Goal: Information Seeking & Learning: Learn about a topic

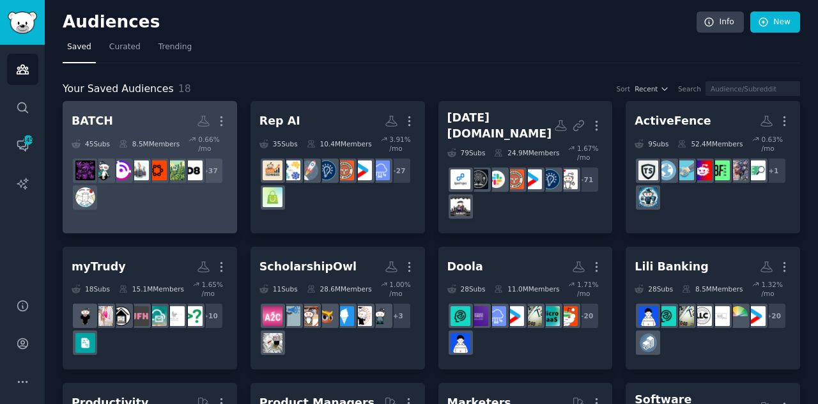
click at [203, 198] on div "+ 37" at bounding box center [150, 184] width 157 height 54
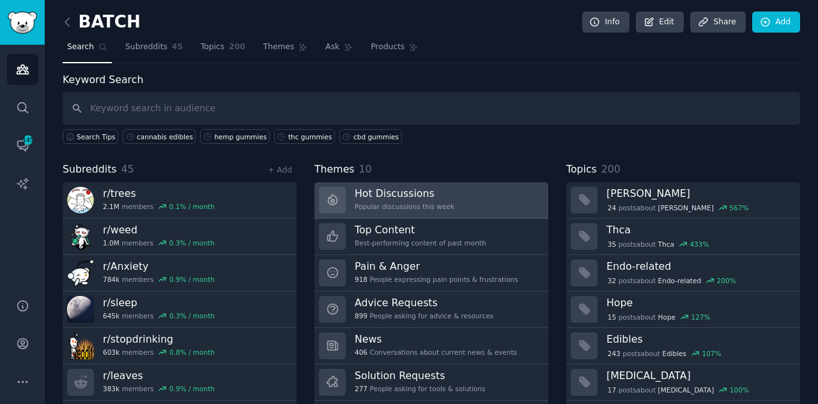
click at [383, 205] on div "Popular discussions this week" at bounding box center [405, 206] width 100 height 9
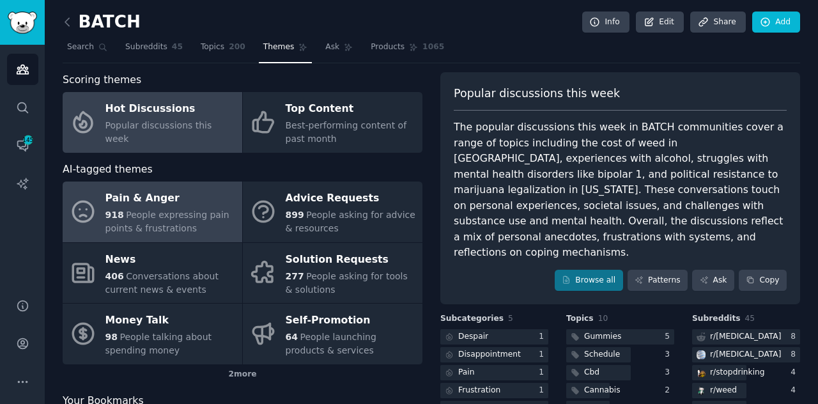
click at [162, 221] on span "People expressing pain points & frustrations" at bounding box center [167, 222] width 124 height 24
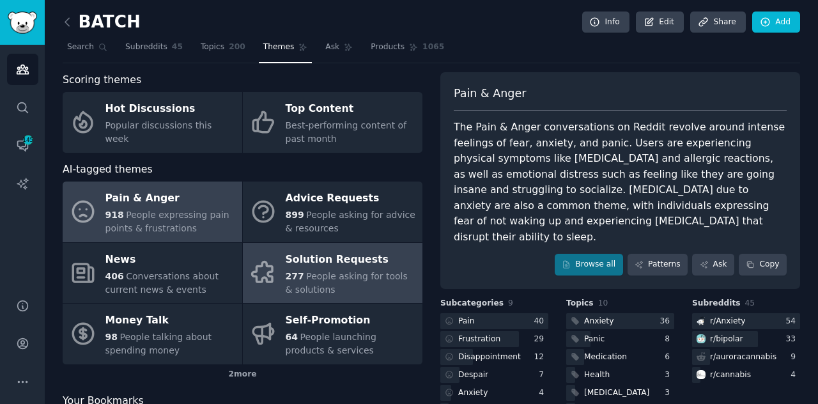
click at [334, 274] on span "People asking for tools & solutions" at bounding box center [347, 283] width 122 height 24
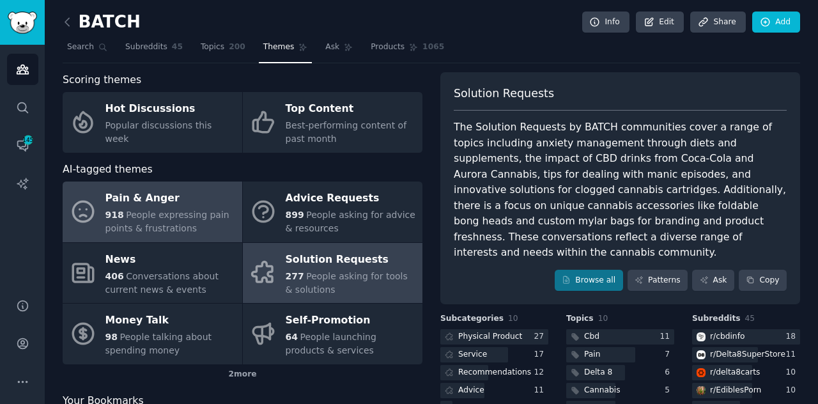
click at [157, 195] on div "Pain & Anger" at bounding box center [170, 199] width 130 height 20
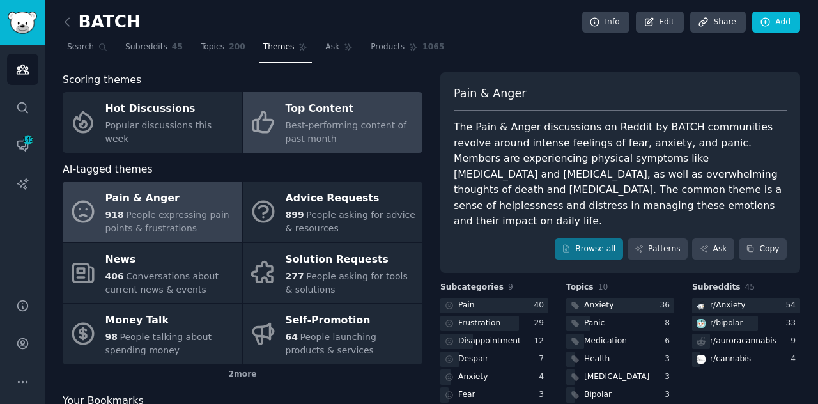
click at [330, 146] on link "Top Content Best-performing content of past month" at bounding box center [333, 122] width 180 height 61
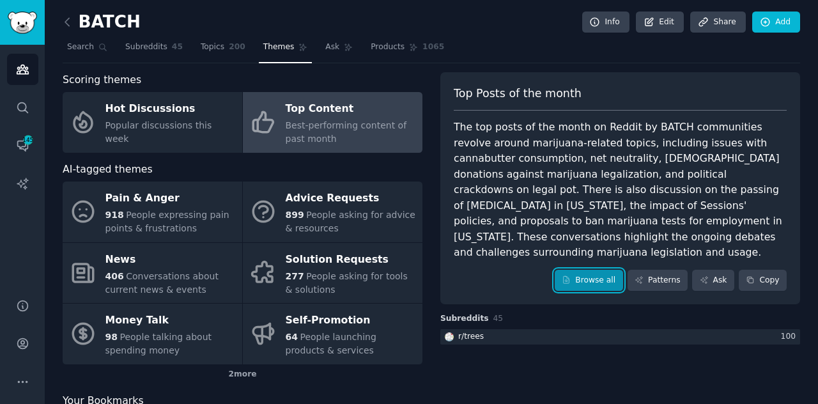
click at [594, 270] on link "Browse all" at bounding box center [589, 281] width 68 height 22
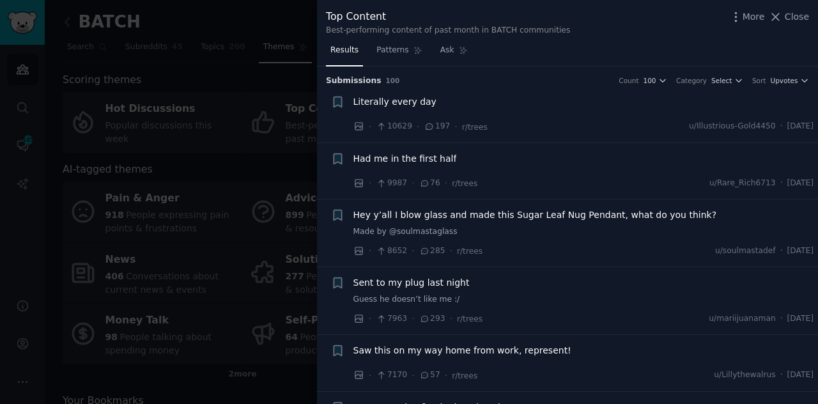
click at [543, 94] on li "+ Literally every day · 10629 · 197 · r/trees u/Illustrious-Gold4450 · [DATE]" at bounding box center [567, 114] width 501 height 56
click at [410, 105] on span "Literally every day" at bounding box center [394, 101] width 83 height 13
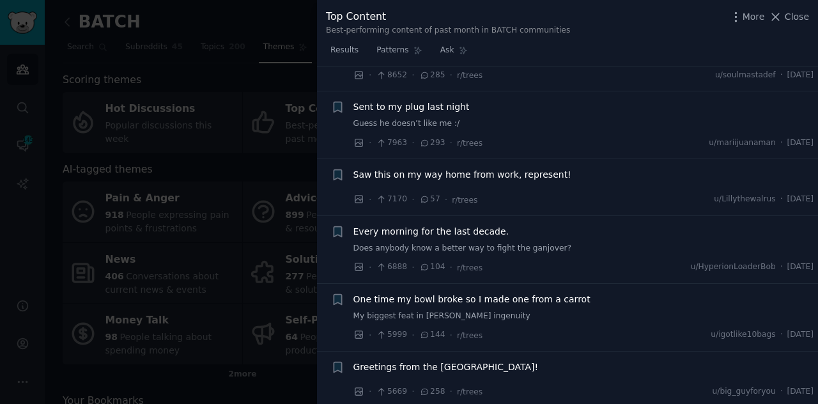
scroll to position [531, 0]
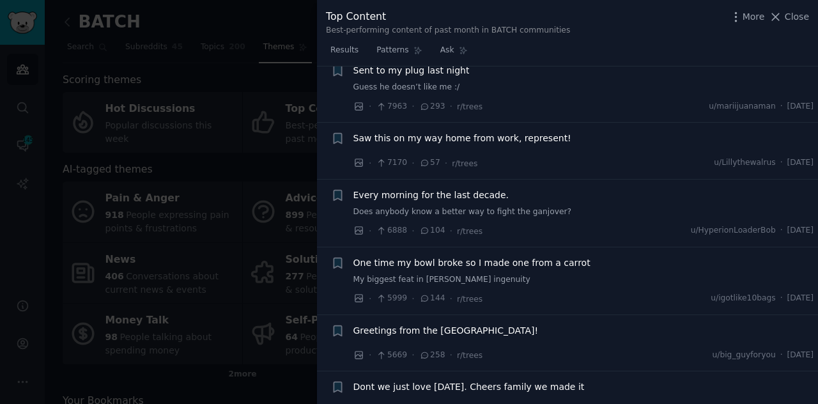
click at [268, 10] on div at bounding box center [409, 202] width 818 height 404
